Goal: Information Seeking & Learning: Compare options

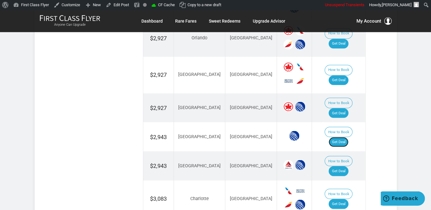
scroll to position [457, 0]
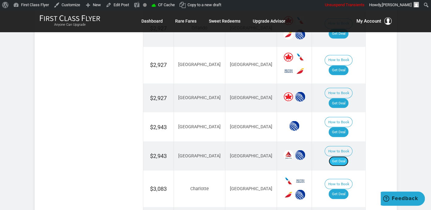
click at [346, 156] on link "Get Deal" at bounding box center [338, 161] width 20 height 10
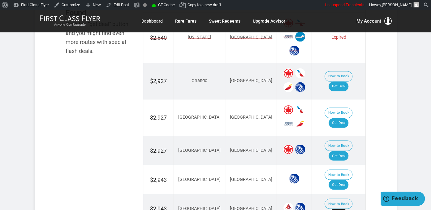
scroll to position [392, 0]
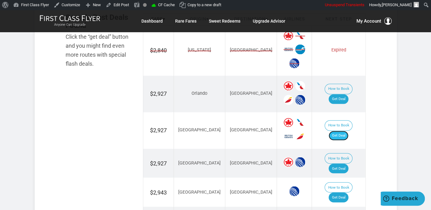
click at [342, 130] on link "Get Deal" at bounding box center [338, 135] width 20 height 10
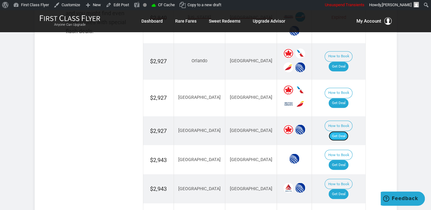
click at [338, 131] on link "Get Deal" at bounding box center [338, 136] width 20 height 10
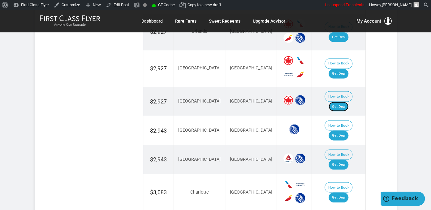
scroll to position [522, 0]
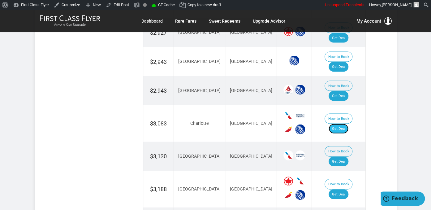
click at [348, 123] on link "Get Deal" at bounding box center [338, 128] width 20 height 10
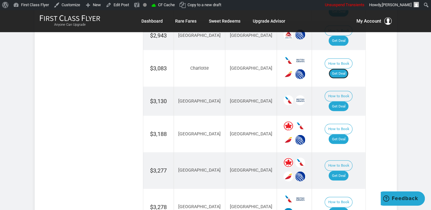
scroll to position [587, 0]
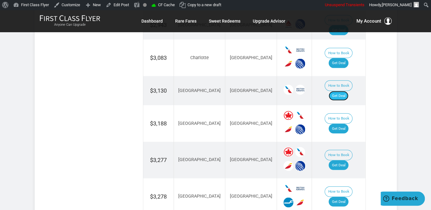
click at [348, 91] on link "Get Deal" at bounding box center [338, 96] width 20 height 10
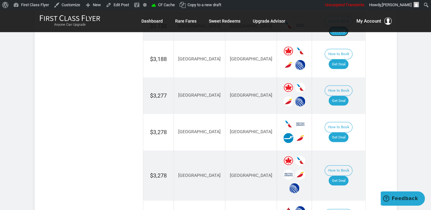
scroll to position [653, 0]
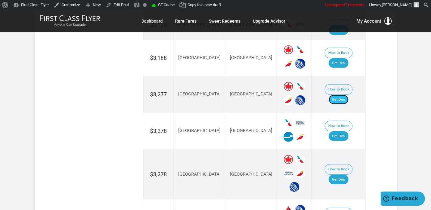
click at [341, 95] on link "Get Deal" at bounding box center [338, 100] width 20 height 10
click at [342, 131] on link "Get Deal" at bounding box center [338, 136] width 20 height 10
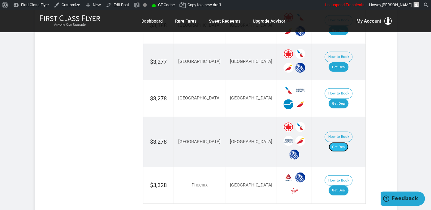
click at [346, 142] on link "Get Deal" at bounding box center [338, 147] width 20 height 10
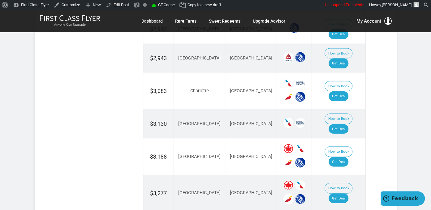
scroll to position [555, 0]
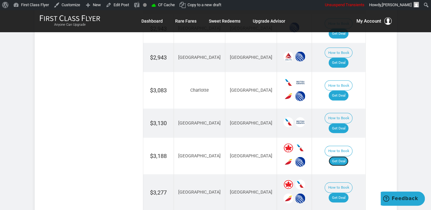
drag, startPoint x: 339, startPoint y: 122, endPoint x: 325, endPoint y: 76, distance: 47.8
click at [339, 156] on link "Get Deal" at bounding box center [338, 161] width 20 height 10
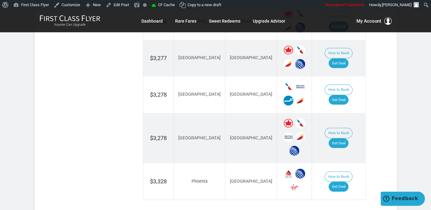
scroll to position [718, 0]
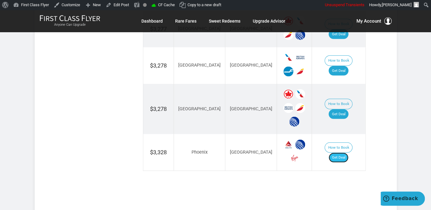
click at [347, 152] on link "Get Deal" at bounding box center [338, 157] width 20 height 10
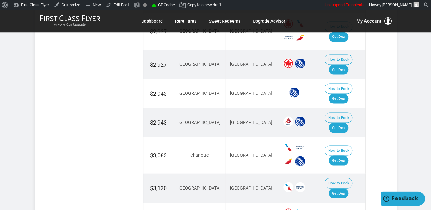
scroll to position [490, 0]
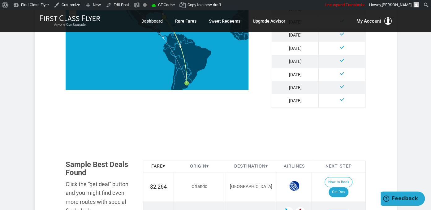
scroll to position [294, 0]
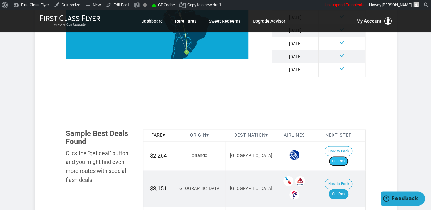
click at [344, 156] on link "Get Deal" at bounding box center [338, 161] width 20 height 10
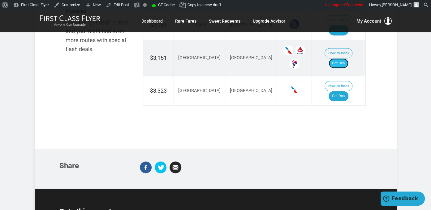
click at [341, 58] on link "Get Deal" at bounding box center [338, 63] width 20 height 10
drag, startPoint x: 337, startPoint y: 85, endPoint x: 336, endPoint y: 82, distance: 3.2
click at [337, 91] on link "Get Deal" at bounding box center [338, 96] width 20 height 10
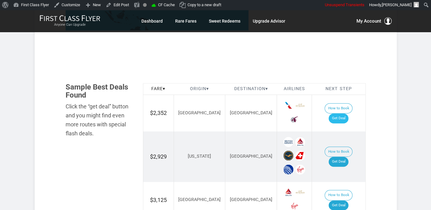
scroll to position [326, 0]
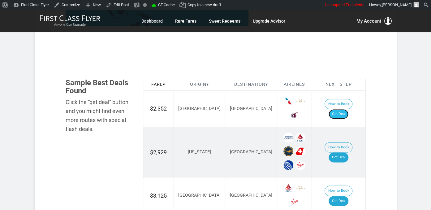
click at [348, 109] on link "Get Deal" at bounding box center [338, 114] width 20 height 10
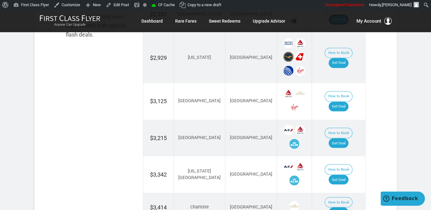
scroll to position [424, 0]
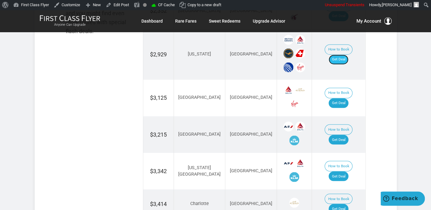
click at [341, 56] on link "Get Deal" at bounding box center [338, 59] width 20 height 10
click at [344, 98] on link "Get Deal" at bounding box center [338, 103] width 20 height 10
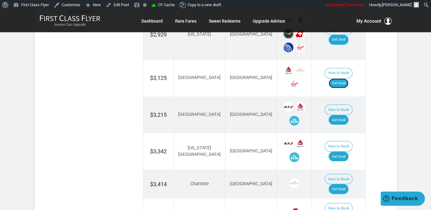
scroll to position [457, 0]
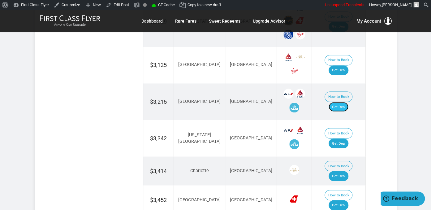
click at [339, 102] on link "Get Deal" at bounding box center [338, 107] width 20 height 10
click at [347, 138] on link "Get Deal" at bounding box center [338, 143] width 20 height 10
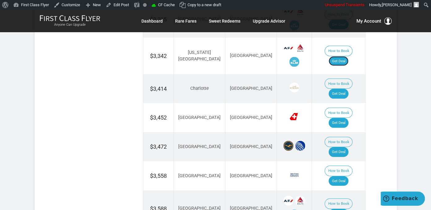
scroll to position [555, 0]
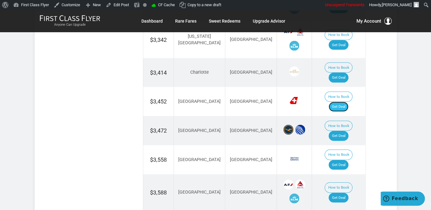
click at [345, 102] on link "Get Deal" at bounding box center [338, 107] width 20 height 10
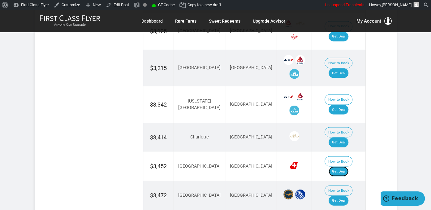
scroll to position [522, 0]
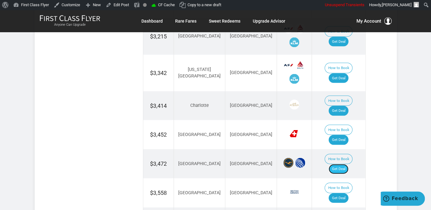
click at [342, 164] on link "Get Deal" at bounding box center [338, 169] width 20 height 10
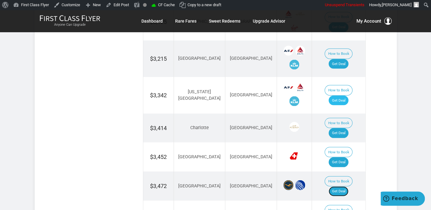
scroll to position [490, 0]
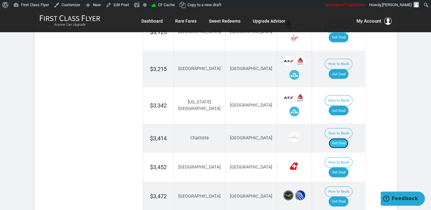
click at [346, 138] on link "Get Deal" at bounding box center [338, 143] width 20 height 10
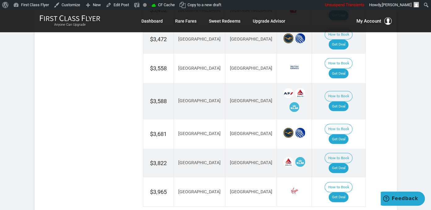
scroll to position [653, 0]
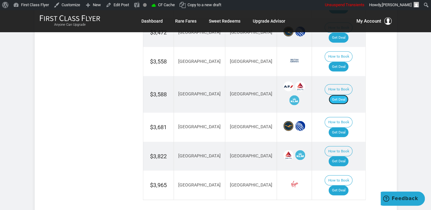
click at [343, 95] on link "Get Deal" at bounding box center [338, 100] width 20 height 10
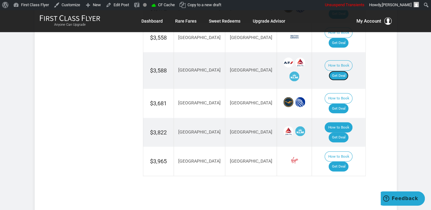
scroll to position [685, 0]
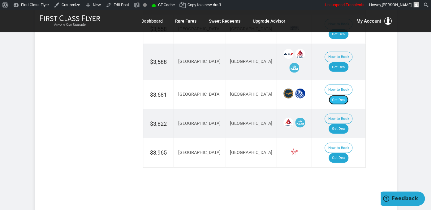
click at [345, 95] on link "Get Deal" at bounding box center [338, 100] width 20 height 10
click at [337, 124] on link "Get Deal" at bounding box center [338, 129] width 20 height 10
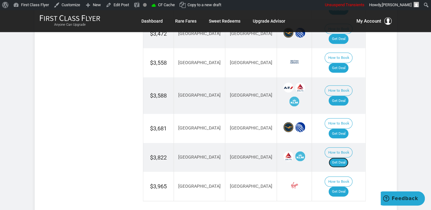
scroll to position [620, 0]
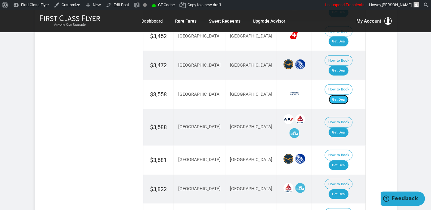
click at [343, 95] on link "Get Deal" at bounding box center [338, 100] width 20 height 10
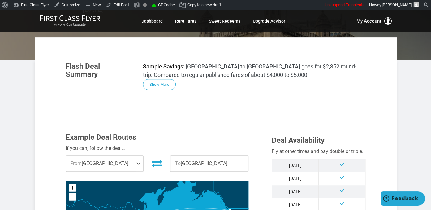
scroll to position [75, 0]
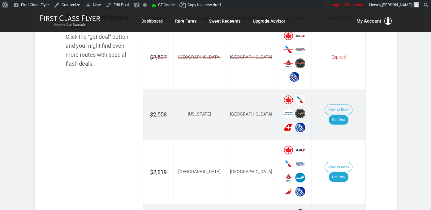
scroll to position [392, 0]
click at [339, 115] on link "Get Deal" at bounding box center [338, 120] width 20 height 10
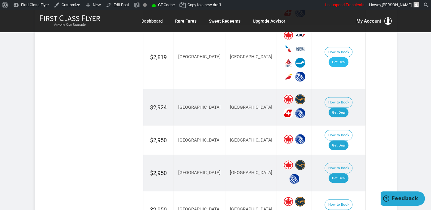
scroll to position [490, 0]
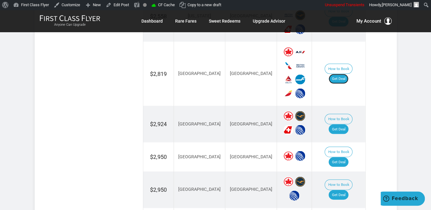
drag, startPoint x: 345, startPoint y: 69, endPoint x: 345, endPoint y: 63, distance: 5.9
click at [345, 74] on link "Get Deal" at bounding box center [338, 79] width 20 height 10
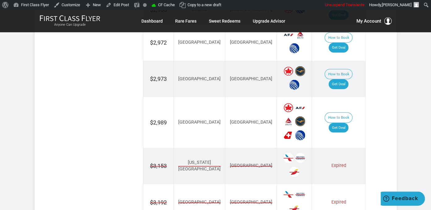
scroll to position [751, 0]
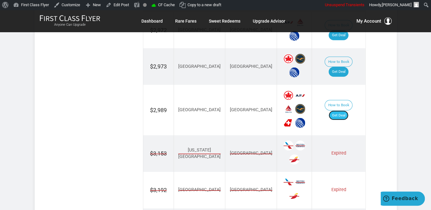
click at [341, 110] on link "Get Deal" at bounding box center [338, 115] width 20 height 10
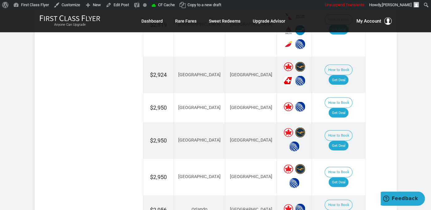
scroll to position [522, 0]
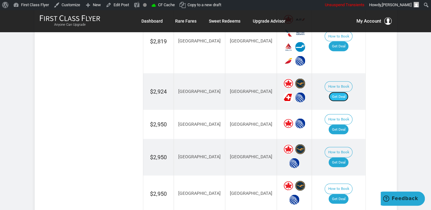
click at [347, 92] on link "Get Deal" at bounding box center [338, 97] width 20 height 10
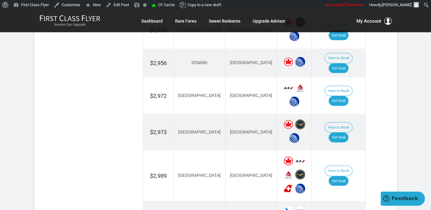
scroll to position [685, 0]
click at [335, 48] on td "How to Book Get Deal" at bounding box center [338, 62] width 53 height 29
click at [339, 63] on link "Get Deal" at bounding box center [338, 68] width 20 height 10
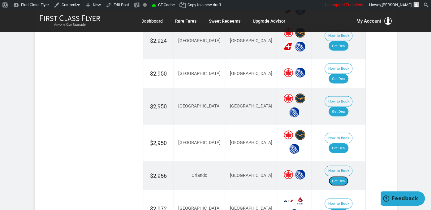
scroll to position [587, 0]
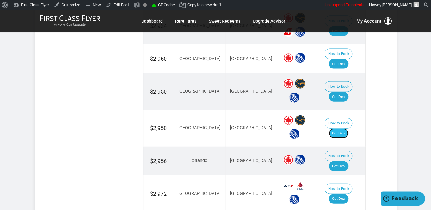
click at [339, 128] on link "Get Deal" at bounding box center [338, 133] width 20 height 10
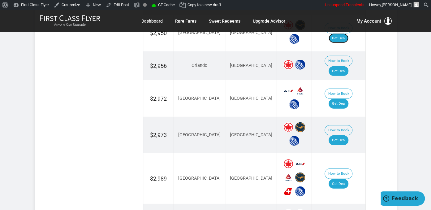
scroll to position [685, 0]
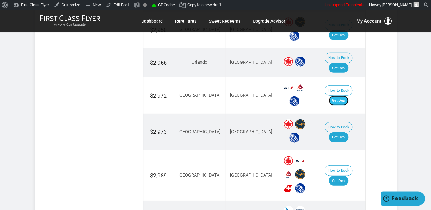
click at [343, 96] on link "Get Deal" at bounding box center [338, 101] width 20 height 10
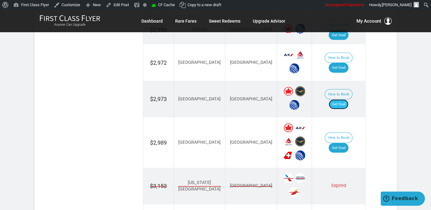
click at [348, 99] on link "Get Deal" at bounding box center [338, 104] width 20 height 10
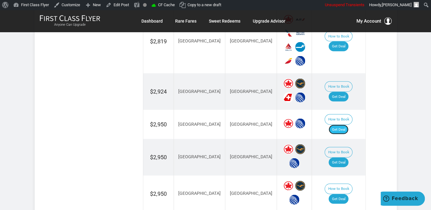
click at [347, 124] on link "Get Deal" at bounding box center [338, 129] width 20 height 10
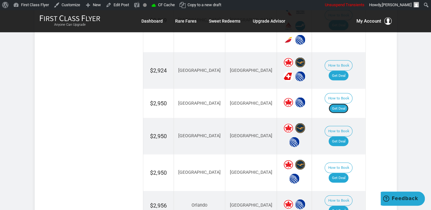
scroll to position [575, 0]
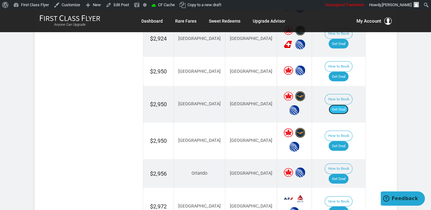
click at [346, 104] on link "Get Deal" at bounding box center [338, 109] width 20 height 10
click at [339, 104] on link "Get Deal" at bounding box center [338, 109] width 20 height 10
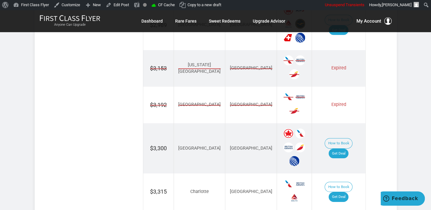
scroll to position [836, 0]
click at [347, 148] on link "Get Deal" at bounding box center [338, 153] width 20 height 10
click at [336, 148] on link "Get Deal" at bounding box center [338, 153] width 20 height 10
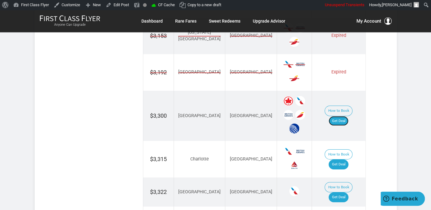
scroll to position [869, 0]
click at [345, 159] on link "Get Deal" at bounding box center [338, 164] width 20 height 10
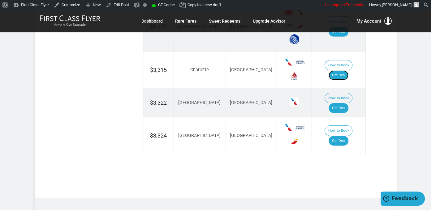
scroll to position [966, 0]
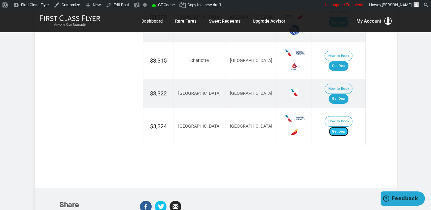
click at [345, 126] on link "Get Deal" at bounding box center [338, 131] width 20 height 10
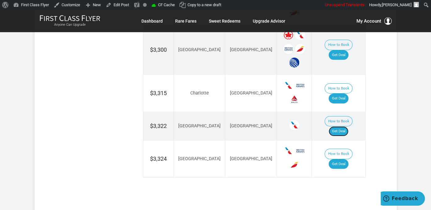
click at [343, 126] on link "Get Deal" at bounding box center [338, 131] width 20 height 10
drag, startPoint x: 352, startPoint y: 98, endPoint x: 351, endPoint y: 94, distance: 4.4
click at [351, 111] on td "How to Book Get Deal" at bounding box center [338, 125] width 53 height 29
click at [348, 126] on link "Get Deal" at bounding box center [338, 131] width 20 height 10
click at [341, 111] on td "How to Book Get Deal" at bounding box center [338, 125] width 53 height 29
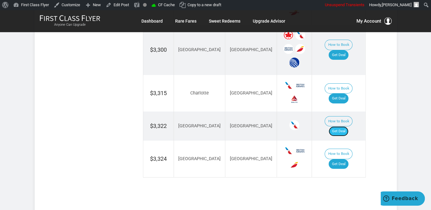
click at [341, 126] on link "Get Deal" at bounding box center [338, 131] width 20 height 10
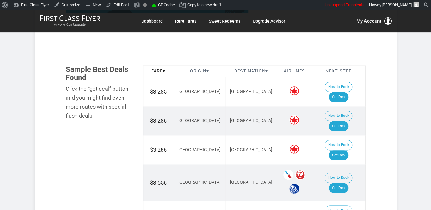
scroll to position [359, 0]
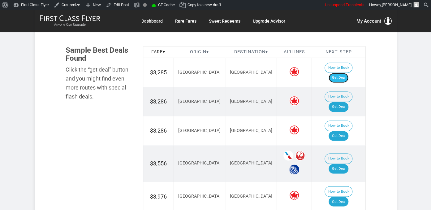
click at [347, 73] on link "Get Deal" at bounding box center [338, 78] width 20 height 10
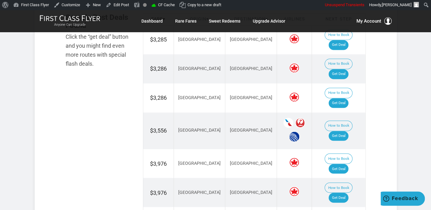
click at [346, 117] on td "How to Book Get Deal" at bounding box center [338, 130] width 53 height 36
click at [347, 131] on link "Get Deal" at bounding box center [338, 136] width 20 height 10
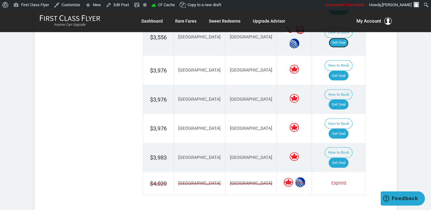
scroll to position [490, 0]
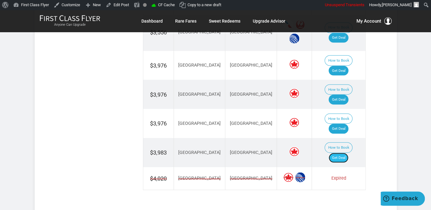
click at [344, 152] on link "Get Deal" at bounding box center [338, 157] width 20 height 10
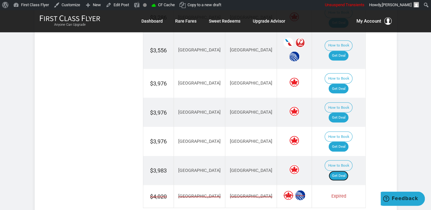
scroll to position [457, 0]
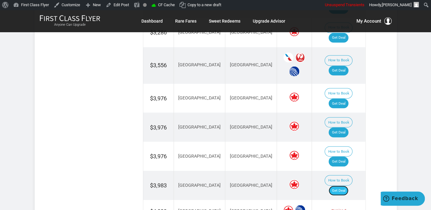
click at [340, 185] on link "Get Deal" at bounding box center [338, 190] width 20 height 10
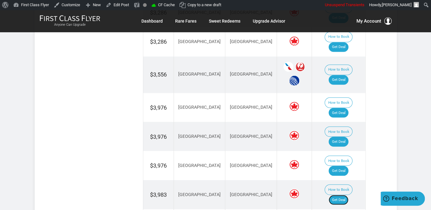
scroll to position [424, 0]
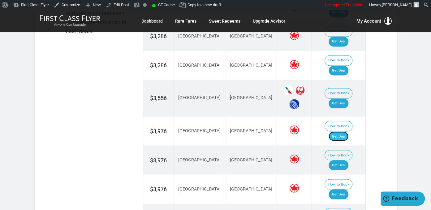
click at [343, 131] on link "Get Deal" at bounding box center [338, 136] width 20 height 10
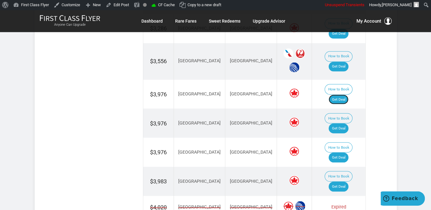
scroll to position [490, 0]
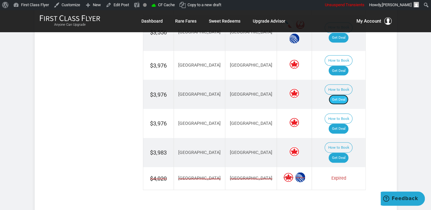
click at [341, 94] on link "Get Deal" at bounding box center [338, 99] width 20 height 10
click at [343, 123] on link "Get Deal" at bounding box center [338, 128] width 20 height 10
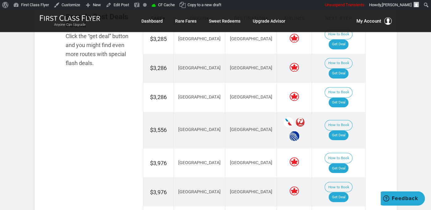
scroll to position [359, 0]
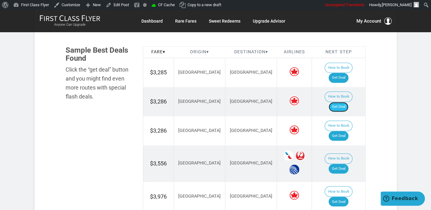
drag, startPoint x: 340, startPoint y: 89, endPoint x: 343, endPoint y: 89, distance: 3.5
click at [340, 102] on link "Get Deal" at bounding box center [338, 107] width 20 height 10
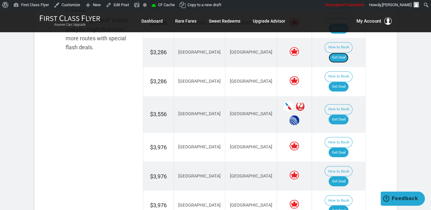
scroll to position [392, 0]
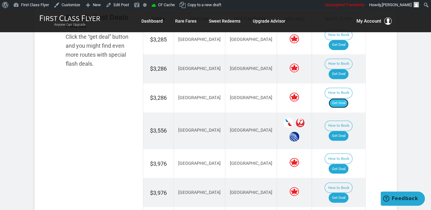
click at [343, 98] on link "Get Deal" at bounding box center [338, 103] width 20 height 10
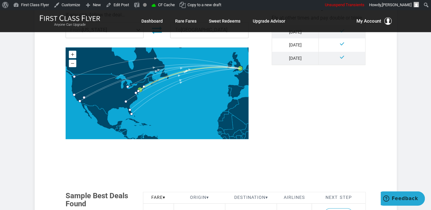
scroll to position [359, 0]
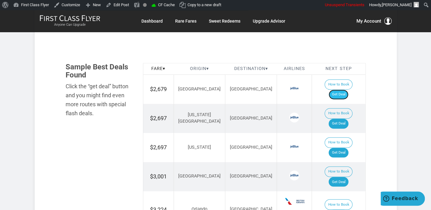
click at [343, 89] on link "Get Deal" at bounding box center [338, 94] width 20 height 10
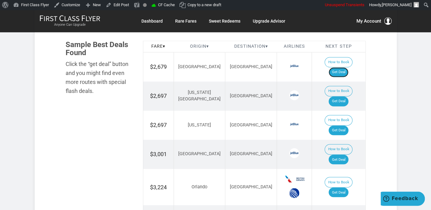
scroll to position [392, 0]
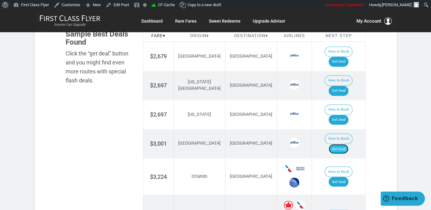
click at [346, 144] on link "Get Deal" at bounding box center [338, 149] width 20 height 10
click at [338, 86] on link "Get Deal" at bounding box center [338, 91] width 20 height 10
click at [342, 115] on link "Get Deal" at bounding box center [338, 120] width 20 height 10
click at [348, 177] on link "Get Deal" at bounding box center [338, 182] width 20 height 10
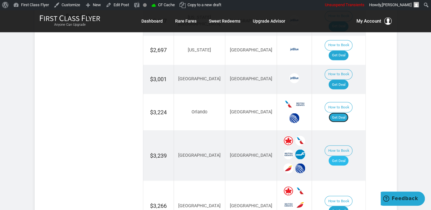
scroll to position [457, 0]
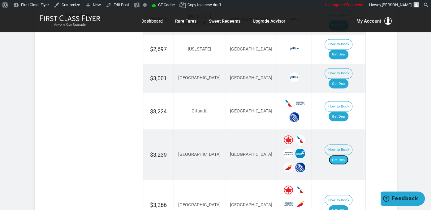
click at [347, 155] on link "Get Deal" at bounding box center [338, 160] width 20 height 10
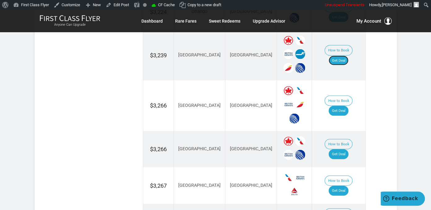
scroll to position [653, 0]
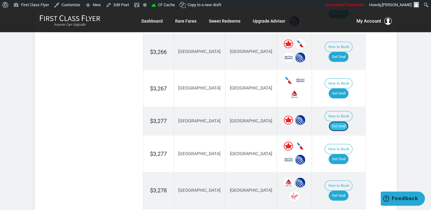
click at [343, 121] on link "Get Deal" at bounding box center [338, 126] width 20 height 10
drag, startPoint x: 344, startPoint y: 68, endPoint x: 346, endPoint y: 75, distance: 6.5
click at [344, 121] on link "Get Deal" at bounding box center [338, 126] width 20 height 10
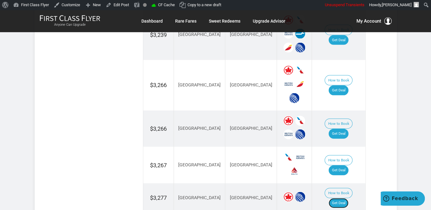
scroll to position [555, 0]
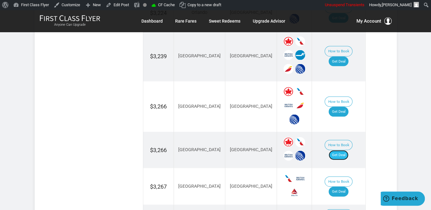
click at [347, 150] on link "Get Deal" at bounding box center [338, 155] width 20 height 10
click at [345, 150] on link "Get Deal" at bounding box center [338, 155] width 20 height 10
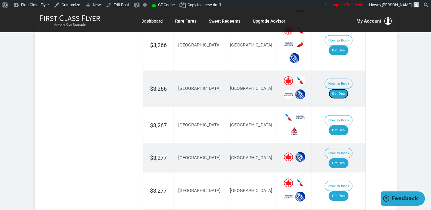
scroll to position [620, 0]
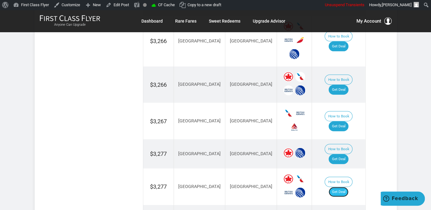
click at [337, 187] on link "Get Deal" at bounding box center [338, 192] width 20 height 10
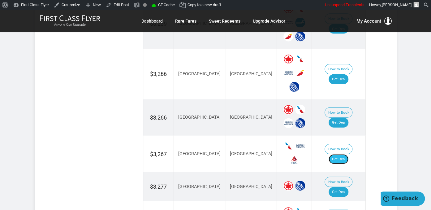
click at [347, 154] on link "Get Deal" at bounding box center [338, 159] width 20 height 10
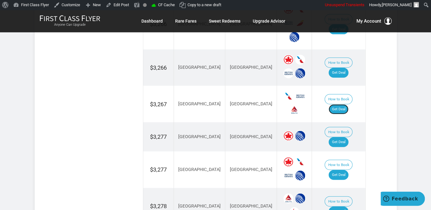
scroll to position [653, 0]
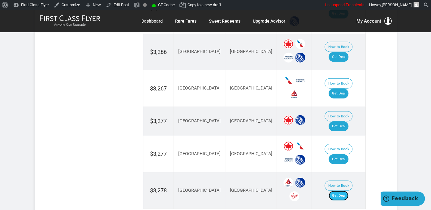
click at [340, 190] on link "Get Deal" at bounding box center [338, 195] width 20 height 10
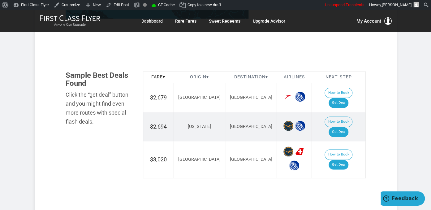
scroll to position [359, 0]
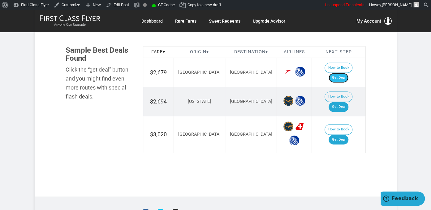
click at [339, 73] on link "Get Deal" at bounding box center [338, 78] width 20 height 10
click at [348, 134] on link "Get Deal" at bounding box center [338, 139] width 20 height 10
click at [342, 73] on link "Get Deal" at bounding box center [338, 78] width 20 height 10
click at [344, 102] on link "Get Deal" at bounding box center [338, 107] width 20 height 10
click at [339, 102] on link "Get Deal" at bounding box center [338, 107] width 20 height 10
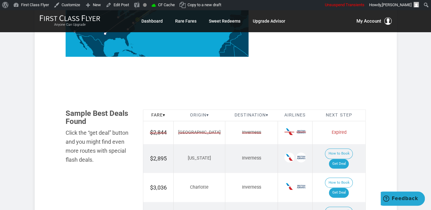
scroll to position [326, 0]
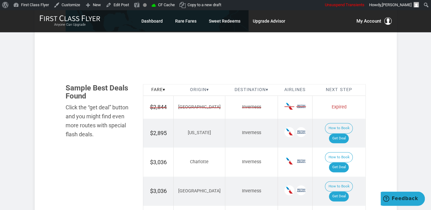
scroll to position [326, 0]
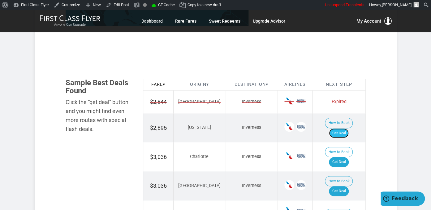
click at [343, 128] on link "Get Deal" at bounding box center [339, 133] width 20 height 10
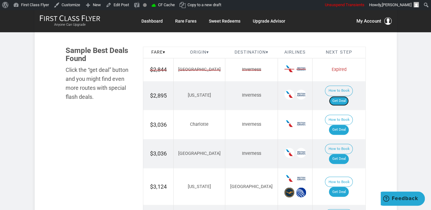
scroll to position [392, 0]
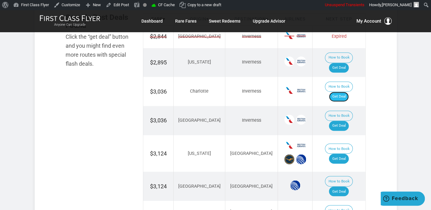
click at [341, 92] on link "Get Deal" at bounding box center [339, 97] width 20 height 10
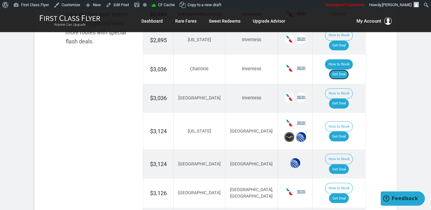
scroll to position [424, 0]
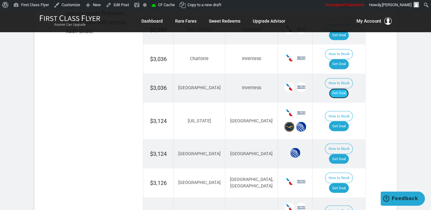
click at [341, 88] on link "Get Deal" at bounding box center [339, 93] width 20 height 10
click at [344, 121] on link "Get Deal" at bounding box center [339, 126] width 20 height 10
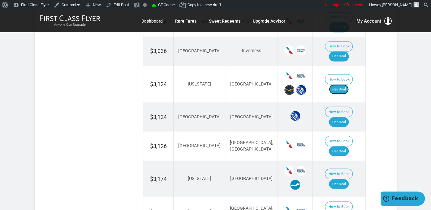
scroll to position [490, 0]
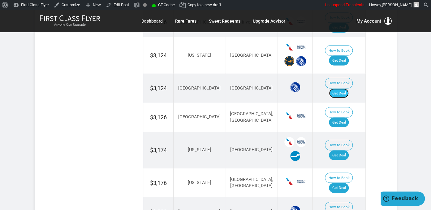
click at [335, 88] on link "Get Deal" at bounding box center [339, 93] width 20 height 10
click at [348, 117] on link "Get Deal" at bounding box center [339, 122] width 20 height 10
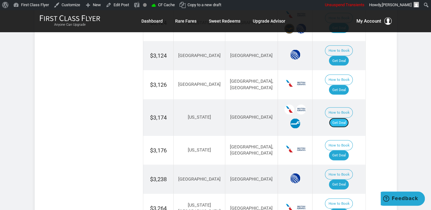
click at [343, 117] on link "Get Deal" at bounding box center [339, 122] width 20 height 10
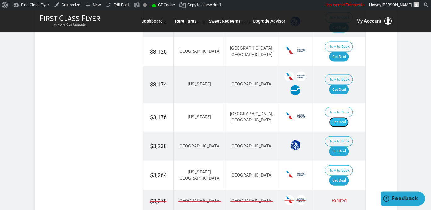
click at [344, 117] on link "Get Deal" at bounding box center [339, 122] width 20 height 10
click at [343, 146] on link "Get Deal" at bounding box center [339, 151] width 20 height 10
click at [340, 175] on link "Get Deal" at bounding box center [339, 180] width 20 height 10
click at [343, 175] on link "Get Deal" at bounding box center [339, 180] width 20 height 10
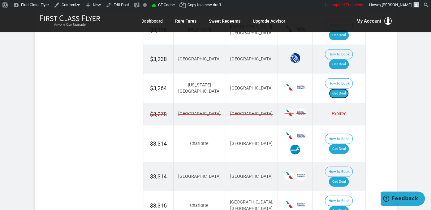
scroll to position [653, 0]
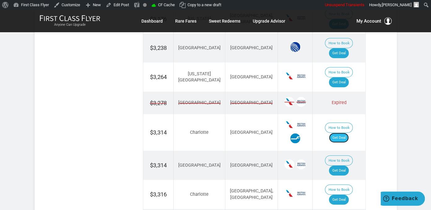
click at [346, 133] on link "Get Deal" at bounding box center [339, 138] width 20 height 10
click at [342, 165] on link "Get Deal" at bounding box center [339, 170] width 20 height 10
click at [340, 194] on link "Get Deal" at bounding box center [339, 199] width 20 height 10
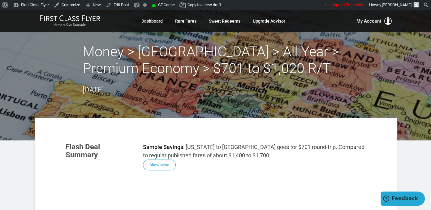
scroll to position [2, 0]
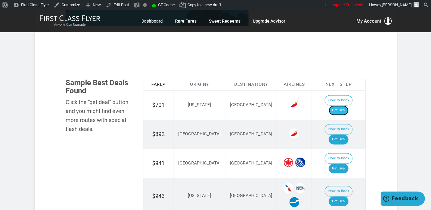
click at [343, 105] on link "Get Deal" at bounding box center [338, 110] width 20 height 10
click at [340, 105] on link "Get Deal" at bounding box center [338, 110] width 20 height 10
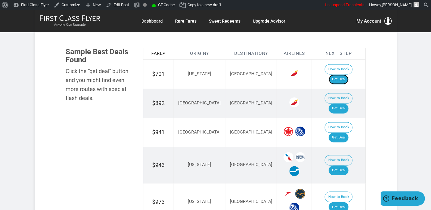
scroll to position [392, 0]
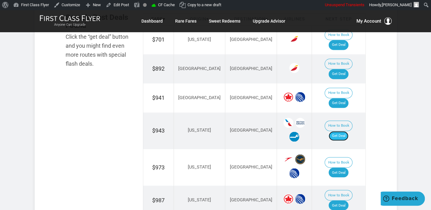
click at [348, 131] on link "Get Deal" at bounding box center [338, 136] width 20 height 10
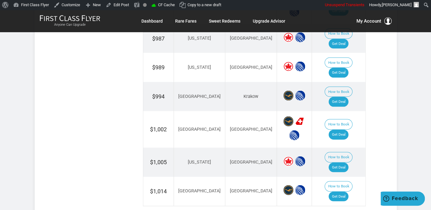
scroll to position [555, 0]
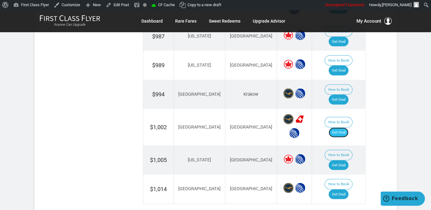
click at [347, 127] on link "Get Deal" at bounding box center [338, 132] width 20 height 10
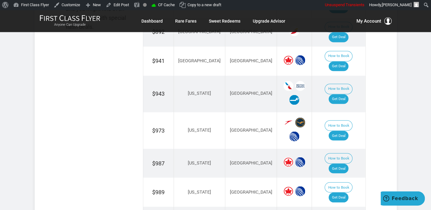
scroll to position [424, 0]
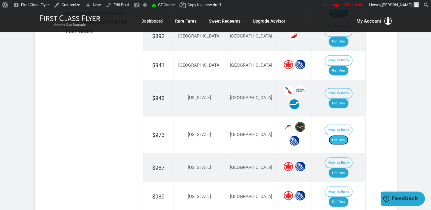
click at [337, 135] on link "Get Deal" at bounding box center [338, 140] width 20 height 10
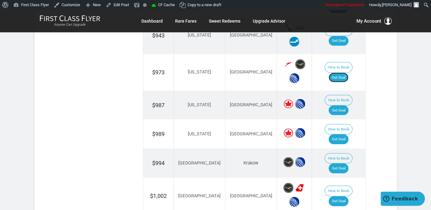
scroll to position [490, 0]
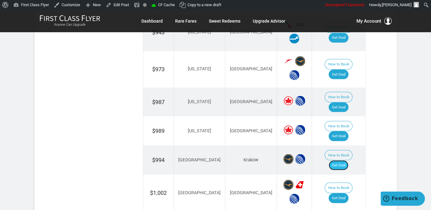
click at [342, 160] on link "Get Deal" at bounding box center [338, 165] width 20 height 10
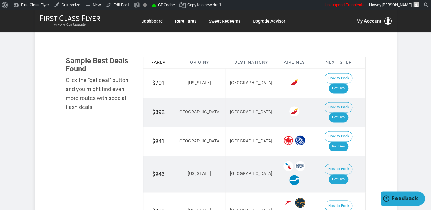
scroll to position [359, 0]
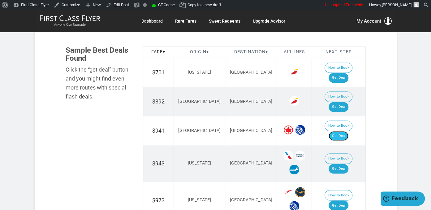
click at [345, 131] on link "Get Deal" at bounding box center [338, 136] width 20 height 10
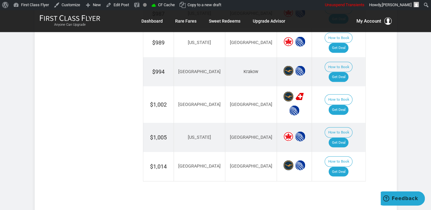
scroll to position [587, 0]
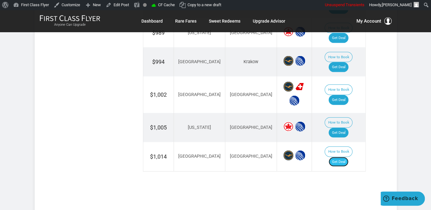
click at [339, 157] on link "Get Deal" at bounding box center [338, 162] width 20 height 10
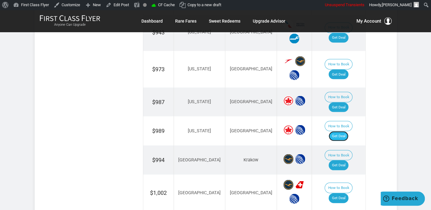
click at [342, 131] on link "Get Deal" at bounding box center [338, 136] width 20 height 10
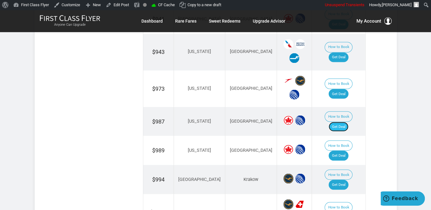
click at [341, 122] on link "Get Deal" at bounding box center [338, 127] width 20 height 10
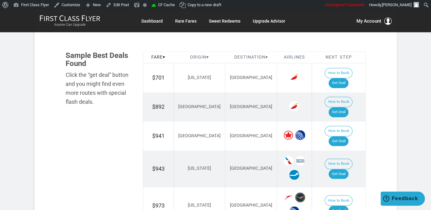
scroll to position [339, 0]
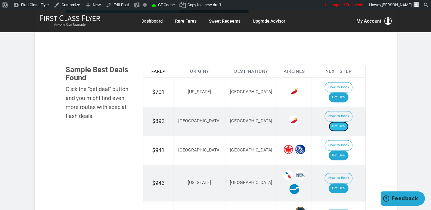
click at [340, 121] on link "Get Deal" at bounding box center [338, 126] width 20 height 10
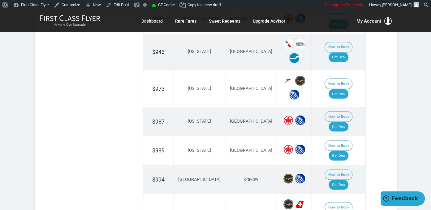
scroll to position [535, 0]
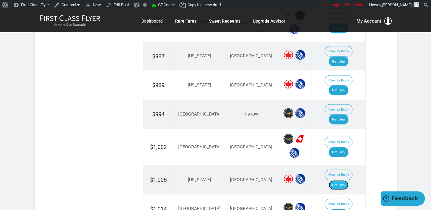
click at [338, 180] on link "Get Deal" at bounding box center [338, 185] width 20 height 10
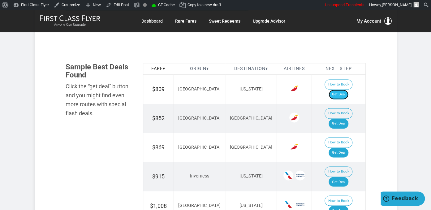
click at [342, 89] on link "Get Deal" at bounding box center [338, 94] width 20 height 10
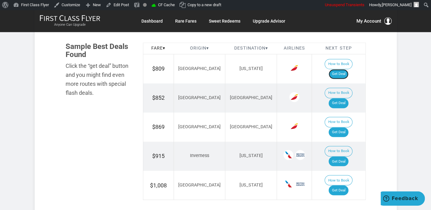
scroll to position [392, 0]
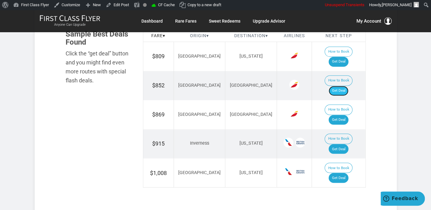
click at [340, 86] on link "Get Deal" at bounding box center [338, 91] width 20 height 10
click at [343, 115] on link "Get Deal" at bounding box center [338, 120] width 20 height 10
click at [340, 144] on link "Get Deal" at bounding box center [338, 149] width 20 height 10
click at [338, 173] on link "Get Deal" at bounding box center [338, 178] width 20 height 10
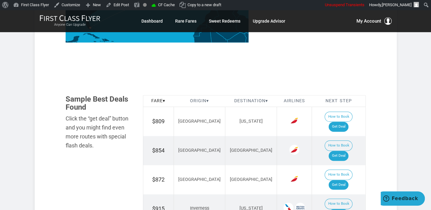
scroll to position [326, 0]
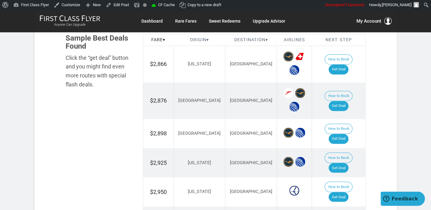
scroll to position [392, 0]
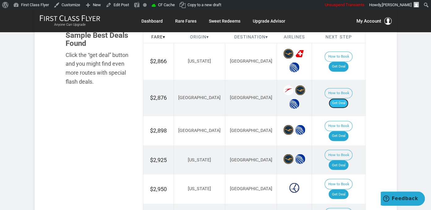
click at [346, 98] on link "Get Deal" at bounding box center [338, 103] width 20 height 10
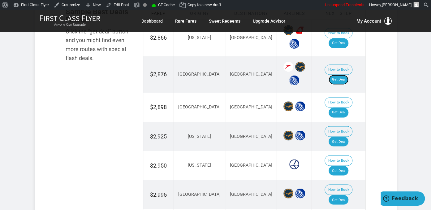
scroll to position [424, 0]
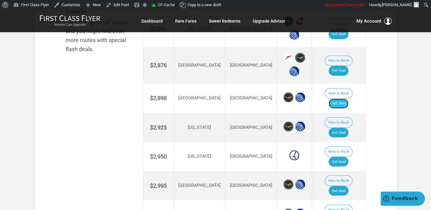
click at [344, 98] on link "Get Deal" at bounding box center [338, 103] width 20 height 10
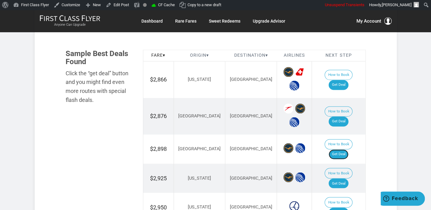
scroll to position [359, 0]
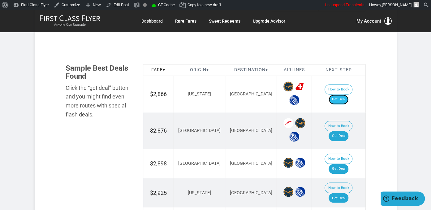
click at [345, 98] on link "Get Deal" at bounding box center [338, 99] width 20 height 10
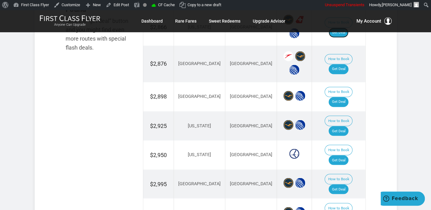
scroll to position [457, 0]
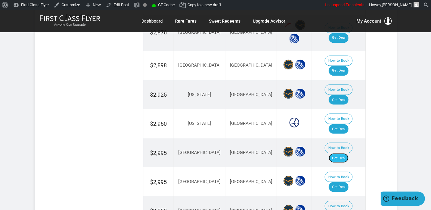
click at [348, 153] on link "Get Deal" at bounding box center [338, 158] width 20 height 10
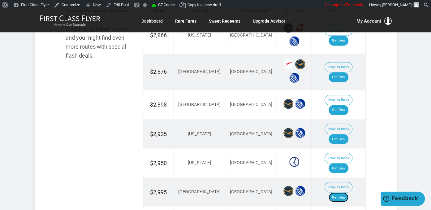
scroll to position [424, 0]
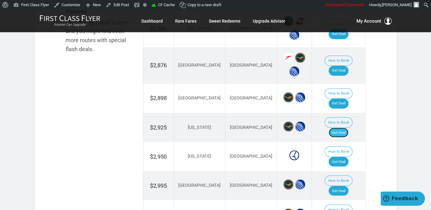
click at [340, 127] on link "Get Deal" at bounding box center [338, 132] width 20 height 10
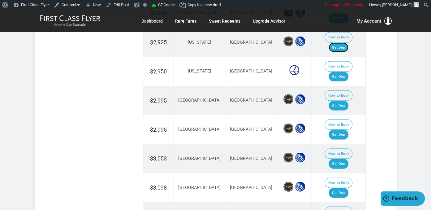
scroll to position [522, 0]
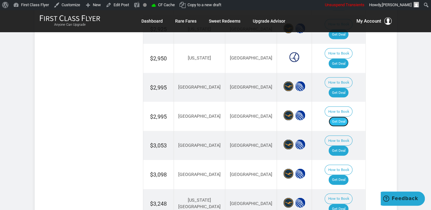
click at [345, 116] on link "Get Deal" at bounding box center [338, 121] width 20 height 10
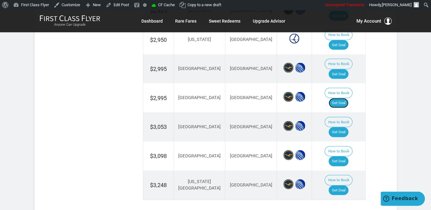
scroll to position [555, 0]
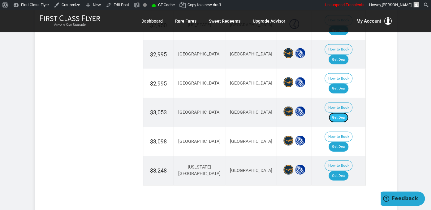
drag, startPoint x: 343, startPoint y: 75, endPoint x: 349, endPoint y: 78, distance: 6.8
click at [343, 113] on link "Get Deal" at bounding box center [338, 118] width 20 height 10
click at [344, 142] on link "Get Deal" at bounding box center [338, 147] width 20 height 10
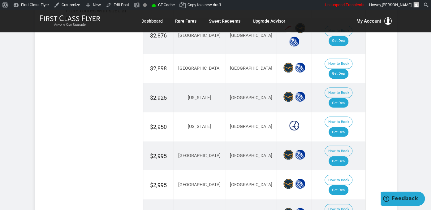
scroll to position [424, 0]
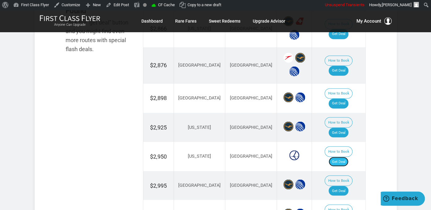
click at [339, 156] on link "Get Deal" at bounding box center [338, 161] width 20 height 10
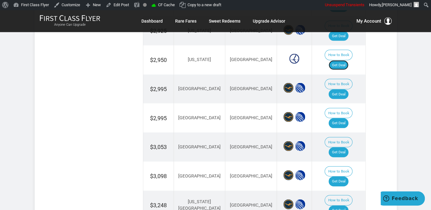
scroll to position [555, 0]
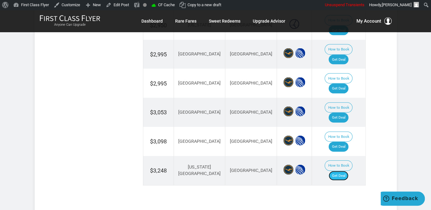
click at [343, 171] on link "Get Deal" at bounding box center [338, 176] width 20 height 10
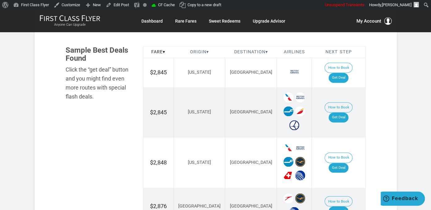
scroll to position [326, 0]
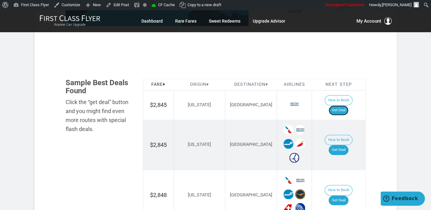
click at [344, 105] on link "Get Deal" at bounding box center [338, 110] width 20 height 10
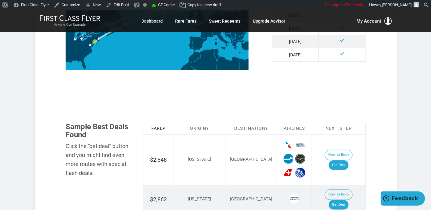
scroll to position [326, 0]
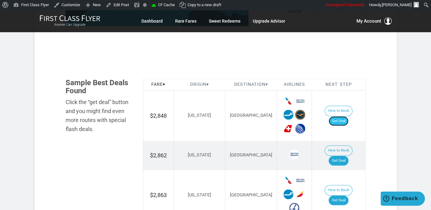
click at [348, 116] on link "Get Deal" at bounding box center [338, 121] width 20 height 10
click at [343, 116] on link "Get Deal" at bounding box center [338, 121] width 20 height 10
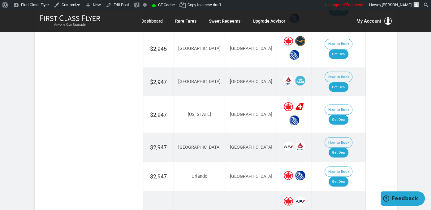
scroll to position [490, 0]
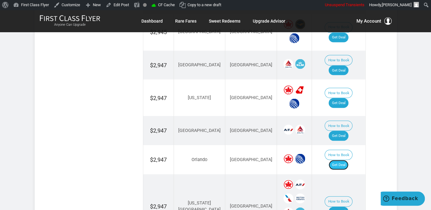
click at [346, 160] on link "Get Deal" at bounding box center [338, 165] width 20 height 10
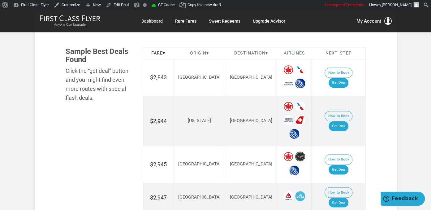
scroll to position [326, 0]
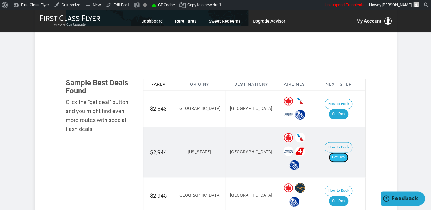
click at [345, 152] on link "Get Deal" at bounding box center [338, 157] width 20 height 10
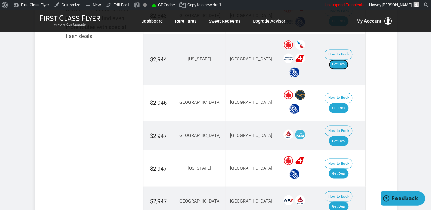
scroll to position [424, 0]
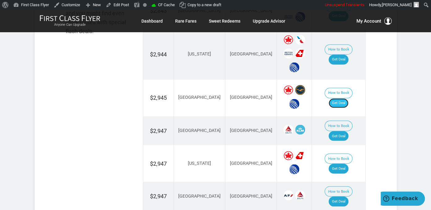
click at [348, 98] on link "Get Deal" at bounding box center [338, 103] width 20 height 10
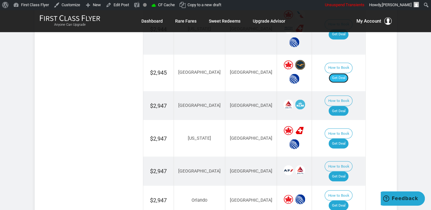
scroll to position [457, 0]
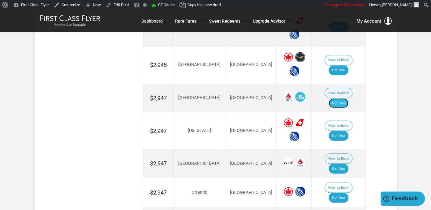
click at [337, 98] on link "Get Deal" at bounding box center [338, 103] width 20 height 10
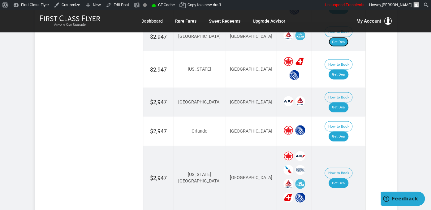
scroll to position [522, 0]
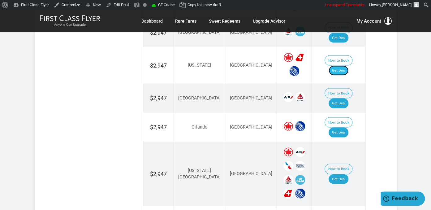
click at [346, 65] on link "Get Deal" at bounding box center [338, 70] width 20 height 10
click at [338, 98] on link "Get Deal" at bounding box center [338, 103] width 20 height 10
click at [347, 98] on link "Get Deal" at bounding box center [338, 103] width 20 height 10
drag, startPoint x: 344, startPoint y: 83, endPoint x: 350, endPoint y: 89, distance: 8.1
click at [344, 98] on link "Get Deal" at bounding box center [338, 103] width 20 height 10
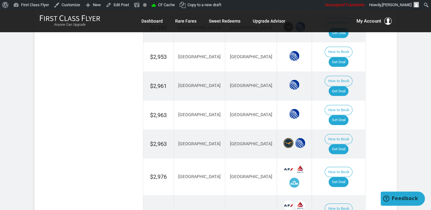
scroll to position [849, 0]
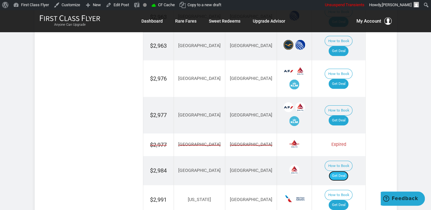
drag, startPoint x: 347, startPoint y: 103, endPoint x: 351, endPoint y: 105, distance: 4.0
click at [347, 171] on link "Get Deal" at bounding box center [338, 176] width 20 height 10
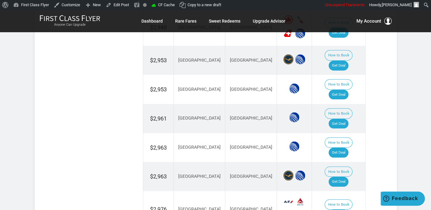
scroll to position [685, 0]
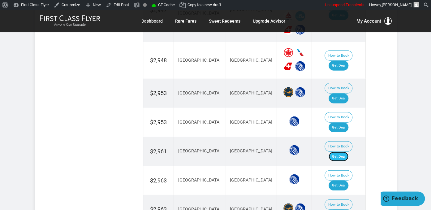
click at [348, 151] on link "Get Deal" at bounding box center [338, 156] width 20 height 10
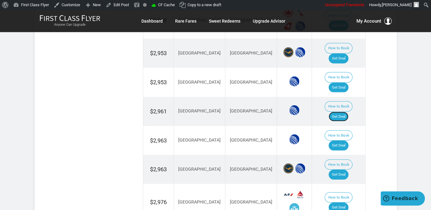
scroll to position [751, 0]
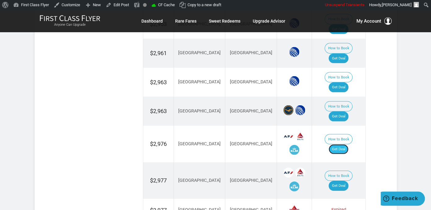
click at [346, 144] on link "Get Deal" at bounding box center [338, 149] width 20 height 10
drag, startPoint x: 348, startPoint y: 81, endPoint x: 340, endPoint y: 57, distance: 25.4
click at [348, 144] on link "Get Deal" at bounding box center [338, 149] width 20 height 10
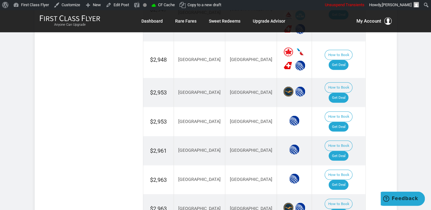
scroll to position [718, 0]
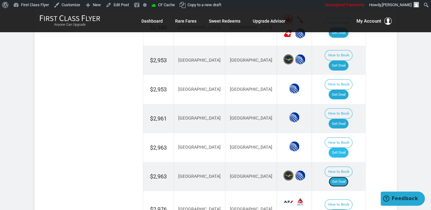
click at [348, 177] on link "Get Deal" at bounding box center [338, 182] width 20 height 10
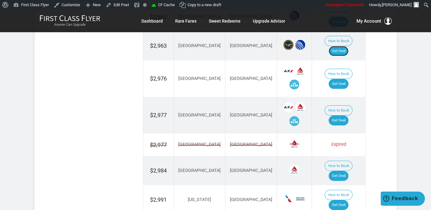
scroll to position [881, 0]
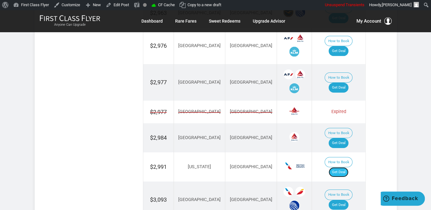
click at [346, 167] on link "Get Deal" at bounding box center [338, 172] width 20 height 10
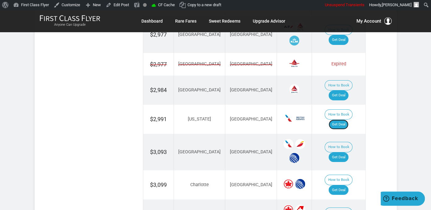
scroll to position [947, 0]
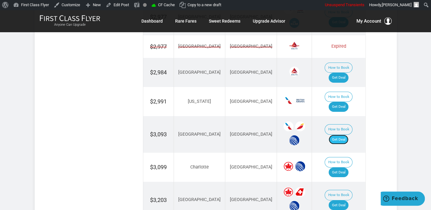
click at [343, 134] on link "Get Deal" at bounding box center [338, 139] width 20 height 10
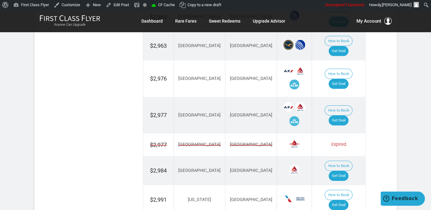
scroll to position [914, 0]
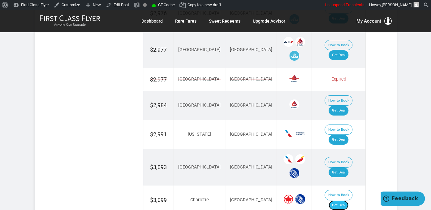
click at [343, 200] on link "Get Deal" at bounding box center [338, 205] width 20 height 10
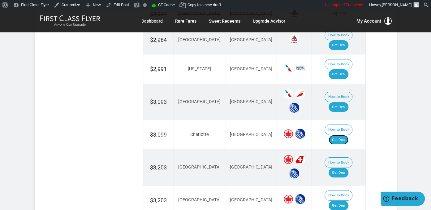
scroll to position [979, 0]
click at [348, 167] on link "Get Deal" at bounding box center [338, 172] width 20 height 10
click at [348, 200] on link "Get Deal" at bounding box center [338, 205] width 20 height 10
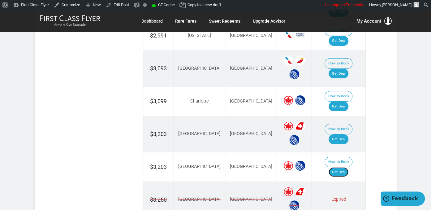
scroll to position [1045, 0]
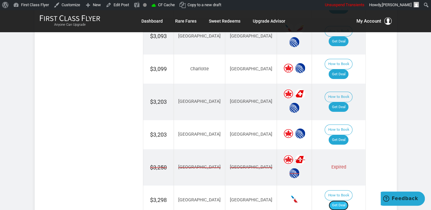
click at [340, 200] on link "Get Deal" at bounding box center [338, 205] width 20 height 10
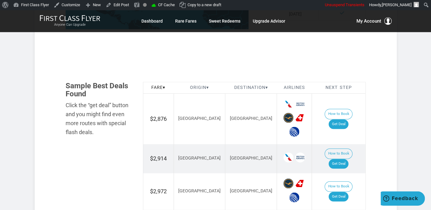
scroll to position [326, 0]
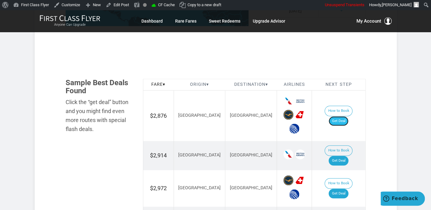
click at [348, 116] on link "Get Deal" at bounding box center [338, 121] width 20 height 10
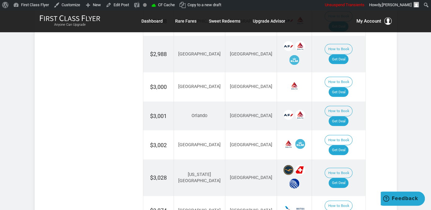
scroll to position [685, 0]
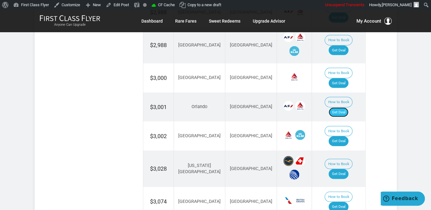
click at [343, 107] on link "Get Deal" at bounding box center [338, 112] width 20 height 10
click at [345, 107] on link "Get Deal" at bounding box center [338, 112] width 20 height 10
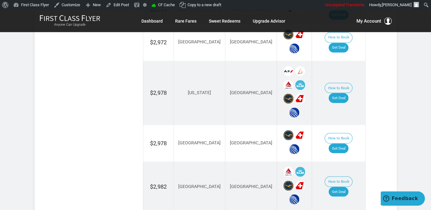
scroll to position [457, 0]
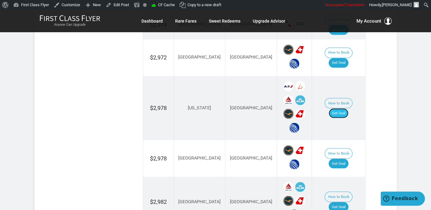
click at [343, 108] on link "Get Deal" at bounding box center [338, 113] width 20 height 10
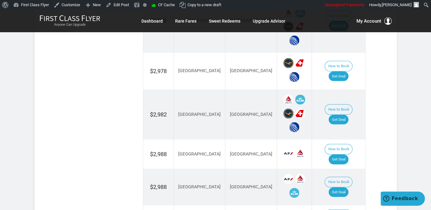
scroll to position [555, 0]
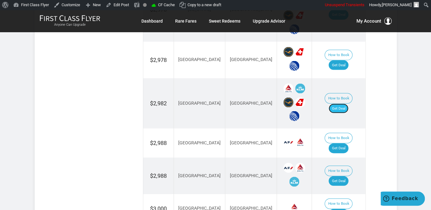
click at [348, 104] on link "Get Deal" at bounding box center [338, 109] width 20 height 10
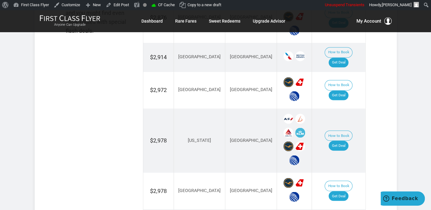
scroll to position [424, 0]
click at [344, 191] on link "Get Deal" at bounding box center [338, 196] width 20 height 10
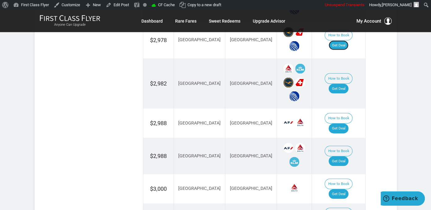
scroll to position [587, 0]
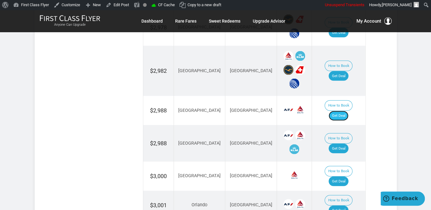
click at [343, 111] on link "Get Deal" at bounding box center [338, 116] width 20 height 10
click at [348, 143] on link "Get Deal" at bounding box center [338, 148] width 20 height 10
click at [347, 176] on link "Get Deal" at bounding box center [338, 181] width 20 height 10
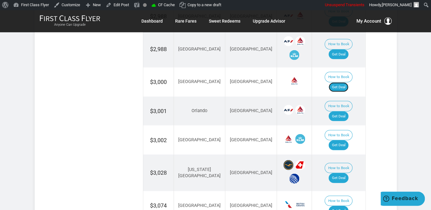
scroll to position [685, 0]
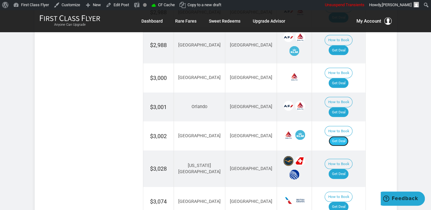
click at [348, 136] on link "Get Deal" at bounding box center [338, 141] width 20 height 10
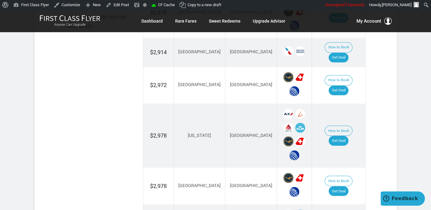
scroll to position [424, 0]
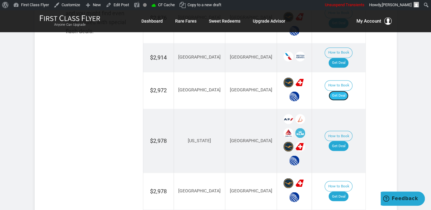
click at [348, 91] on link "Get Deal" at bounding box center [338, 96] width 20 height 10
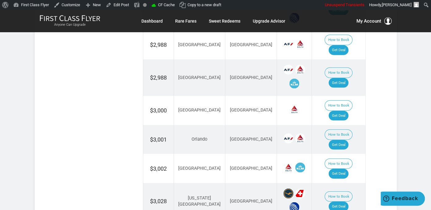
scroll to position [718, 0]
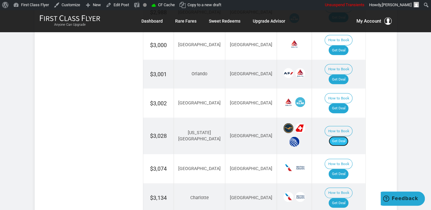
click at [348, 136] on link "Get Deal" at bounding box center [338, 141] width 20 height 10
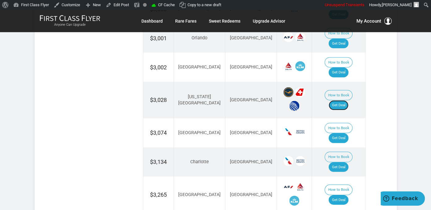
scroll to position [783, 0]
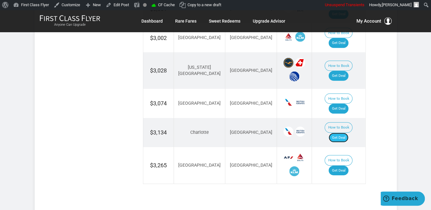
click at [348, 133] on link "Get Deal" at bounding box center [338, 138] width 20 height 10
click at [346, 165] on link "Get Deal" at bounding box center [338, 170] width 20 height 10
drag, startPoint x: 347, startPoint y: 110, endPoint x: 345, endPoint y: 106, distance: 5.0
click at [347, 165] on link "Get Deal" at bounding box center [338, 170] width 20 height 10
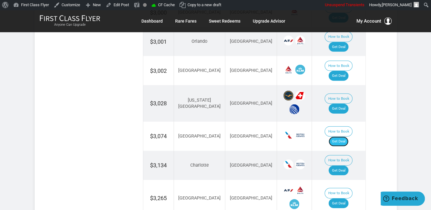
click at [344, 136] on link "Get Deal" at bounding box center [338, 141] width 20 height 10
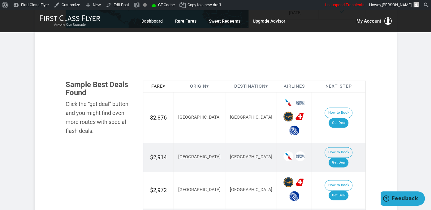
scroll to position [359, 0]
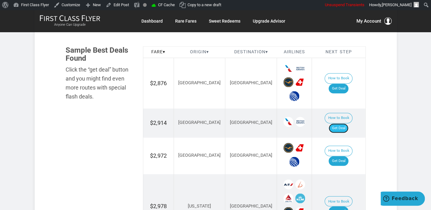
click at [346, 123] on link "Get Deal" at bounding box center [338, 128] width 20 height 10
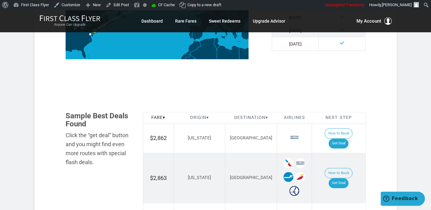
scroll to position [294, 0]
drag, startPoint x: 338, startPoint y: 135, endPoint x: 346, endPoint y: 134, distance: 7.5
click at [339, 138] on link "Get Deal" at bounding box center [338, 143] width 20 height 10
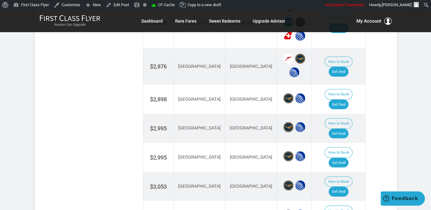
scroll to position [0, 0]
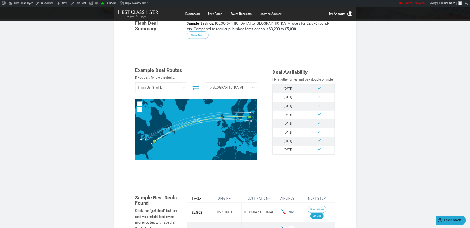
scroll to position [100, 0]
